Goal: Information Seeking & Learning: Learn about a topic

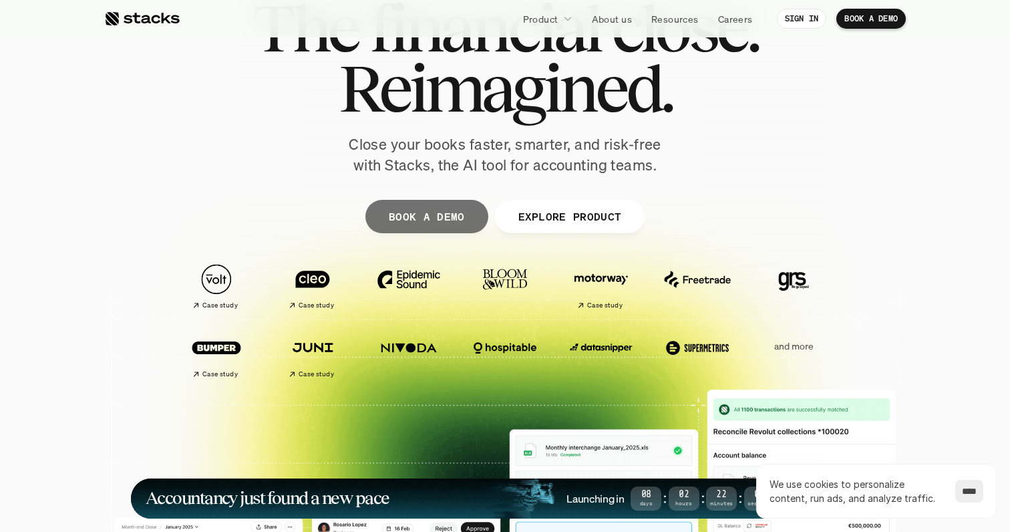
scroll to position [72, 0]
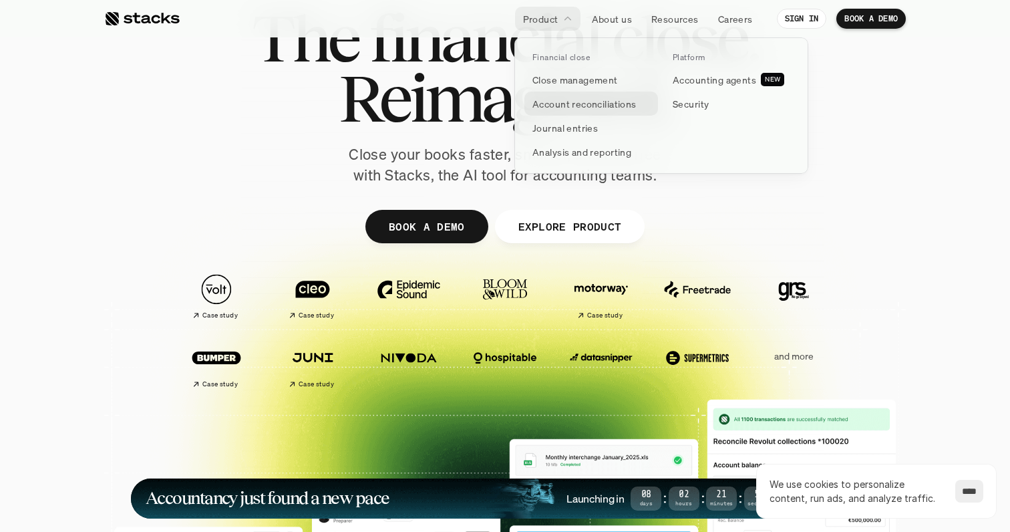
click at [566, 106] on p "Account reconciliations" at bounding box center [584, 104] width 104 height 14
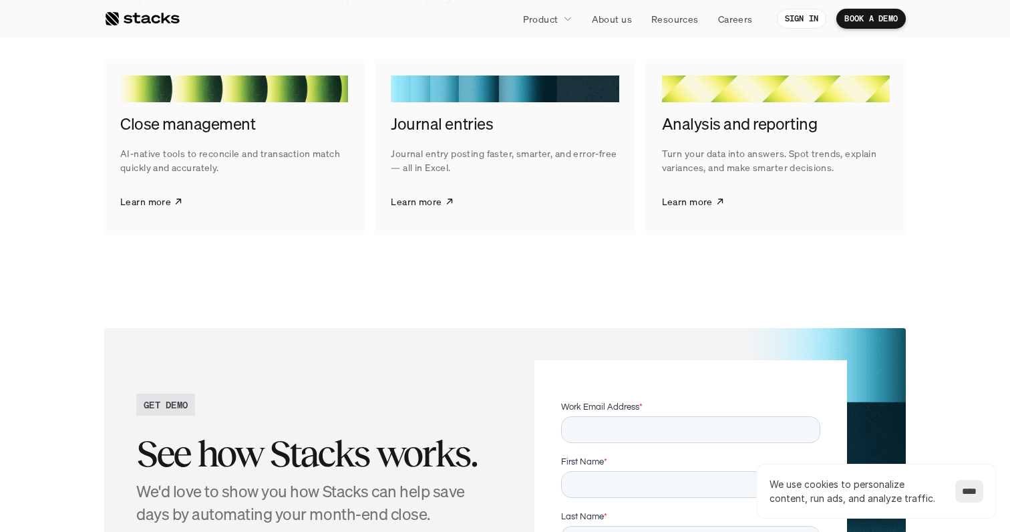
scroll to position [2589, 0]
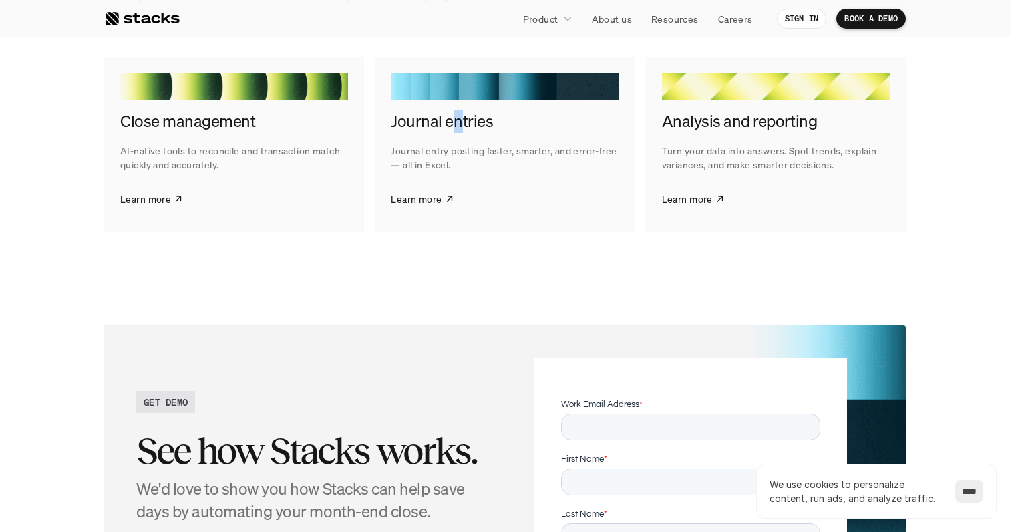
click at [456, 126] on h4 "Journal entries" at bounding box center [505, 121] width 228 height 23
click at [507, 293] on section "Explore what's possible with Stacks AI-powered tools to speed up your financial…" at bounding box center [505, 77] width 1010 height 441
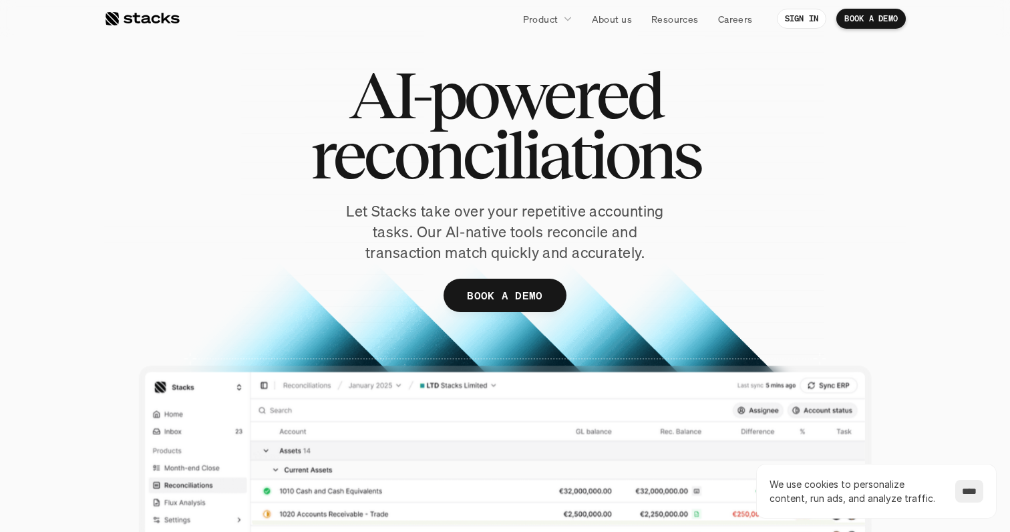
scroll to position [0, 0]
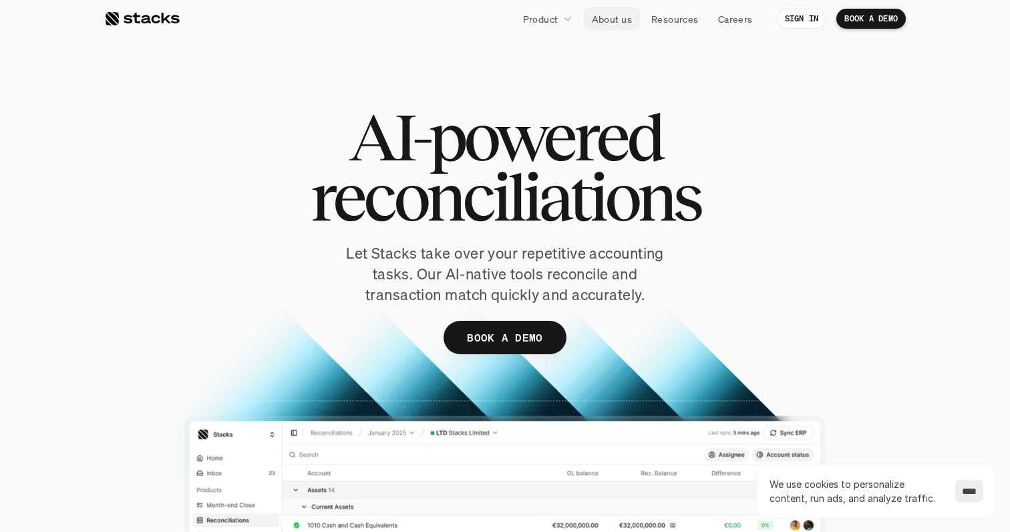
click at [598, 15] on p "About us" at bounding box center [612, 19] width 40 height 14
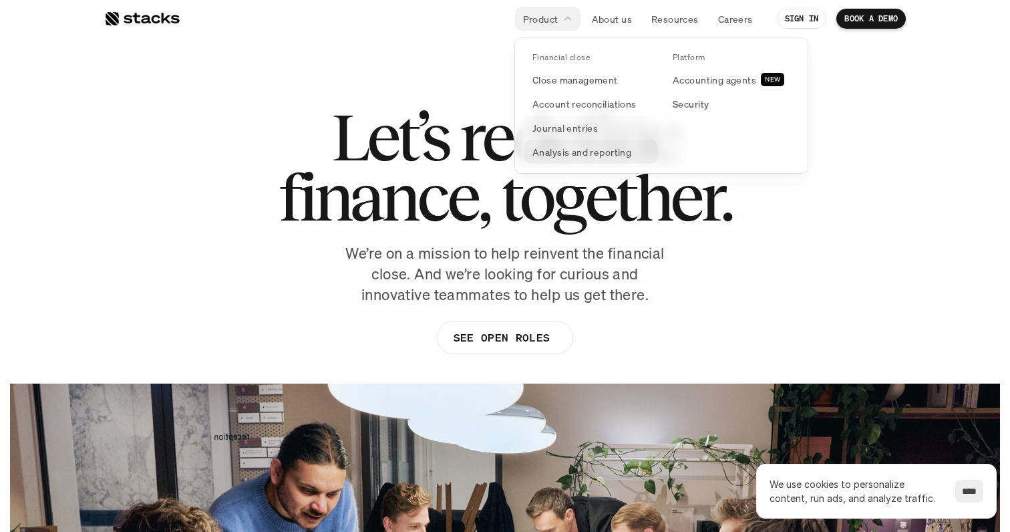
click at [562, 128] on p "Journal entries" at bounding box center [564, 128] width 65 height 14
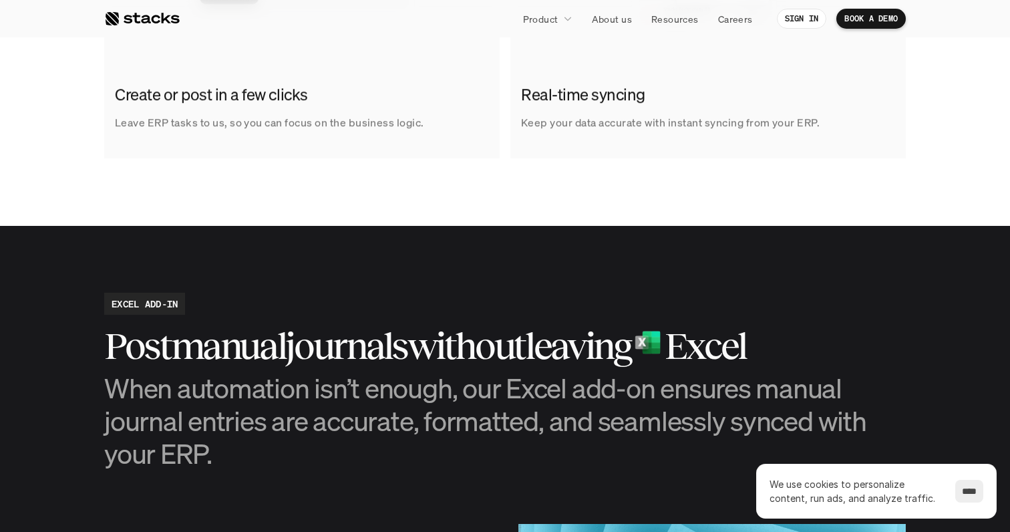
scroll to position [1181, 0]
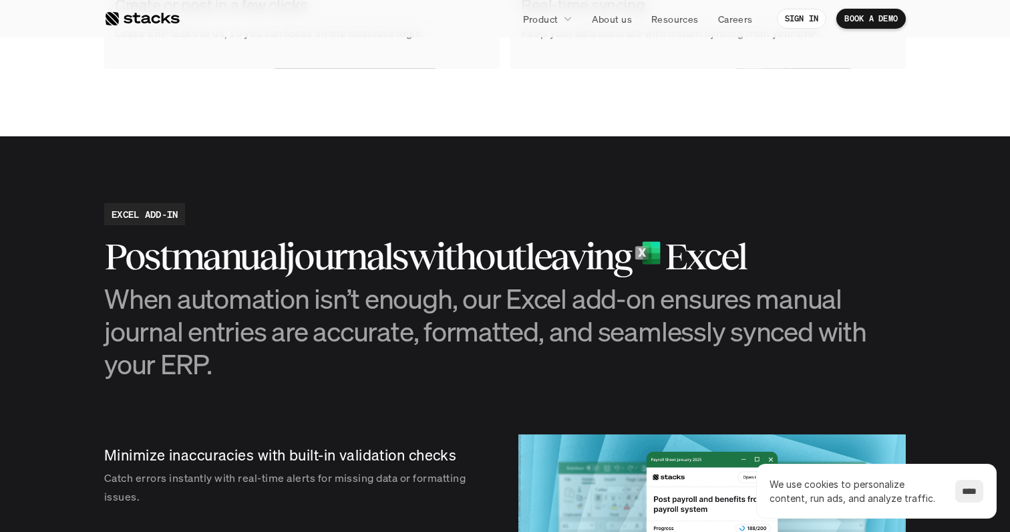
click at [540, 17] on p "Product" at bounding box center [540, 19] width 35 height 14
click at [735, 21] on p "Careers" at bounding box center [735, 19] width 35 height 14
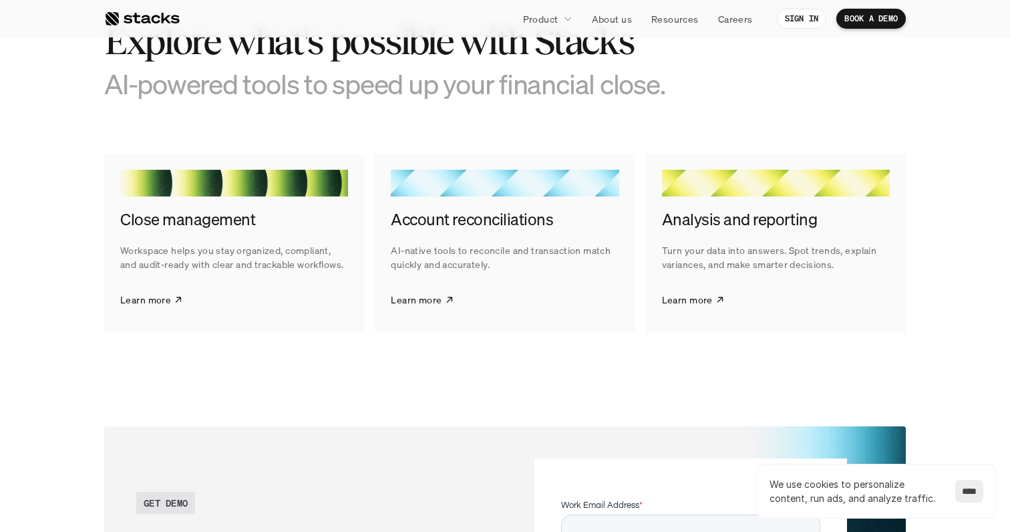
scroll to position [1997, 0]
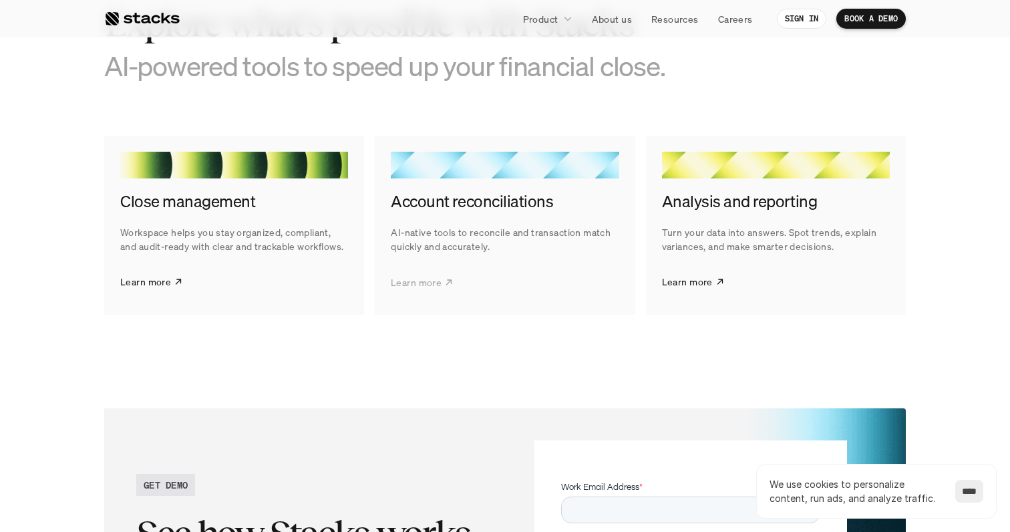
click at [419, 278] on p "Learn more" at bounding box center [416, 282] width 51 height 14
